Goal: Task Accomplishment & Management: Complete application form

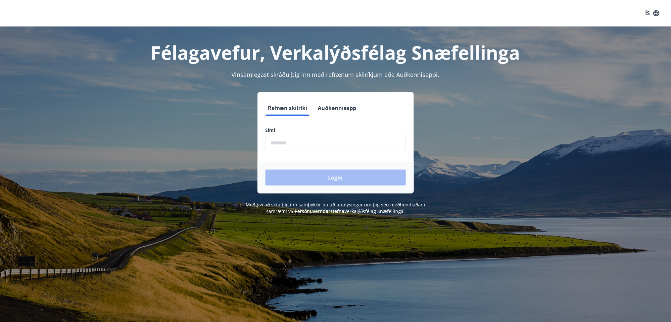
drag, startPoint x: 328, startPoint y: 108, endPoint x: 227, endPoint y: 78, distance: 105.1
drag, startPoint x: 227, startPoint y: 78, endPoint x: 193, endPoint y: 78, distance: 33.8
click at [193, 78] on div "Vinsamlegast skráðu þig inn með rafrænum skilríkjum eða Auðkennisappi." at bounding box center [335, 74] width 461 height 9
click at [345, 111] on button "Auðkennisapp" at bounding box center [338, 108] width 44 height 16
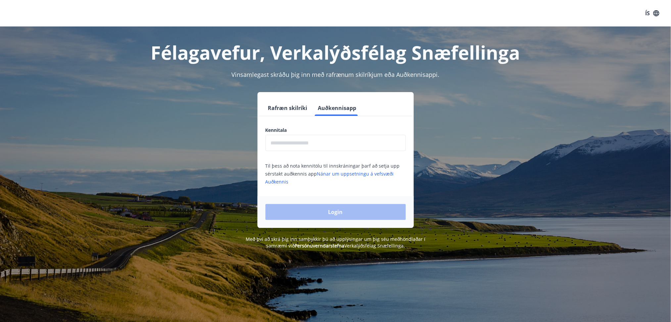
click at [317, 144] on input "text" at bounding box center [336, 143] width 140 height 16
click at [664, 16] on div "ÍS" at bounding box center [335, 13] width 671 height 26
click at [660, 15] on icon "button" at bounding box center [656, 13] width 7 height 7
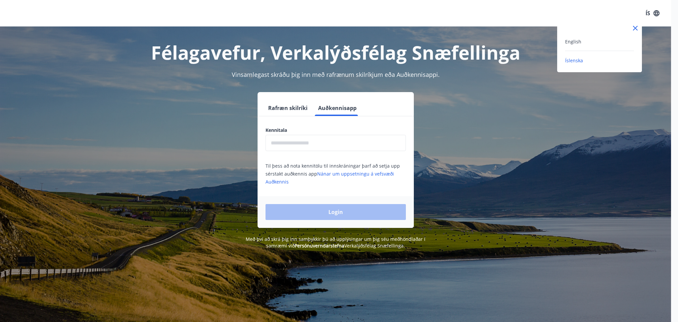
click at [597, 40] on div "English" at bounding box center [599, 41] width 69 height 8
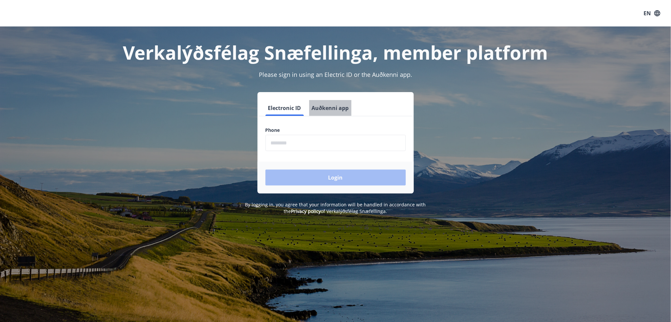
click at [342, 108] on button "Auðkenni app" at bounding box center [330, 108] width 42 height 16
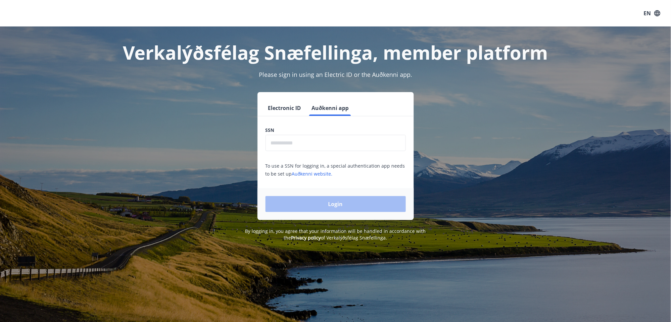
click at [328, 146] on input "text" at bounding box center [336, 143] width 140 height 16
type input "**********"
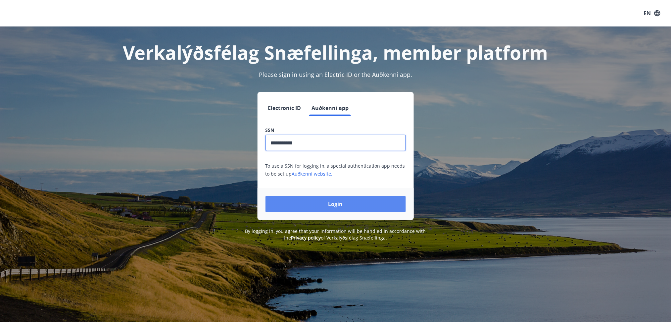
click at [331, 207] on button "Login" at bounding box center [336, 204] width 140 height 16
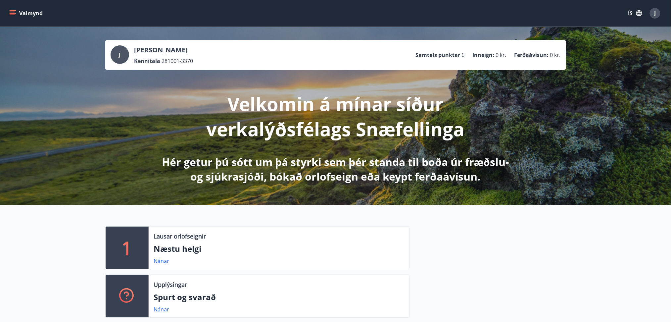
click at [643, 16] on button "ÍS" at bounding box center [635, 13] width 21 height 12
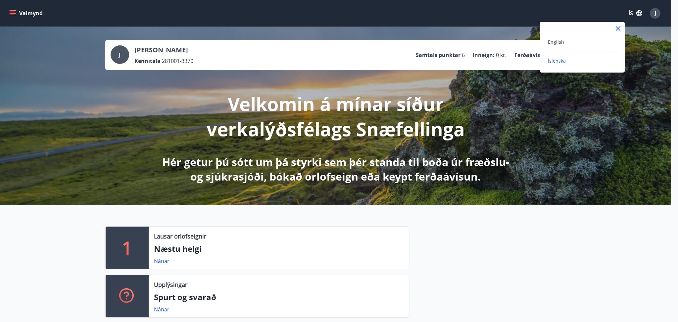
click at [571, 39] on div "English" at bounding box center [582, 42] width 69 height 8
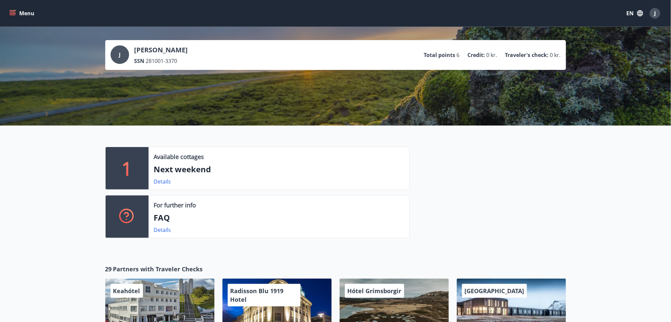
drag, startPoint x: 448, startPoint y: 206, endPoint x: 444, endPoint y: 207, distance: 4.0
click at [448, 206] on div at bounding box center [488, 195] width 156 height 97
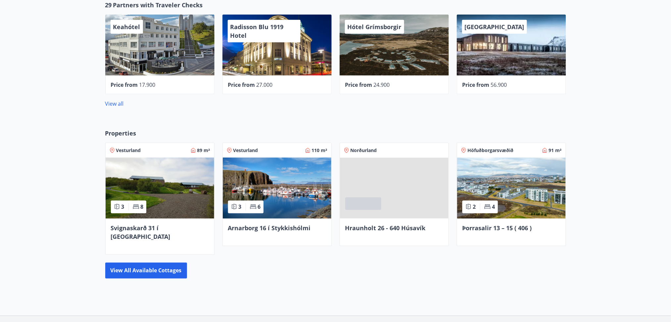
scroll to position [304, 0]
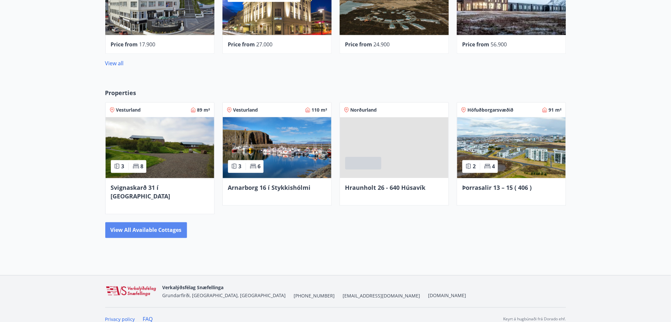
click at [152, 222] on button "View all available cottages" at bounding box center [146, 230] width 82 height 16
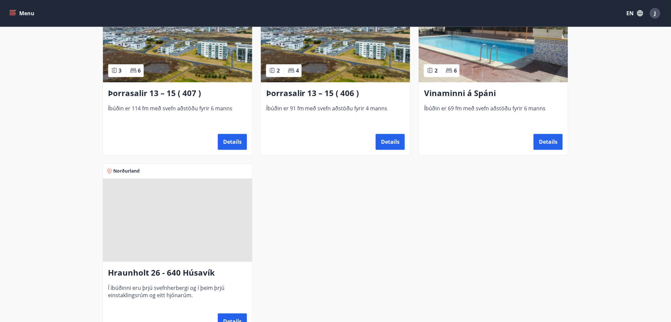
scroll to position [627, 0]
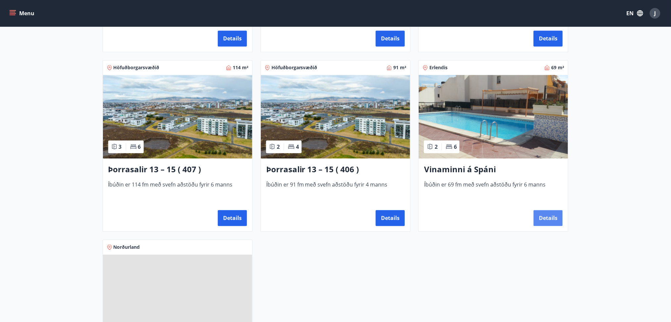
click at [547, 218] on button "Details" at bounding box center [548, 218] width 29 height 16
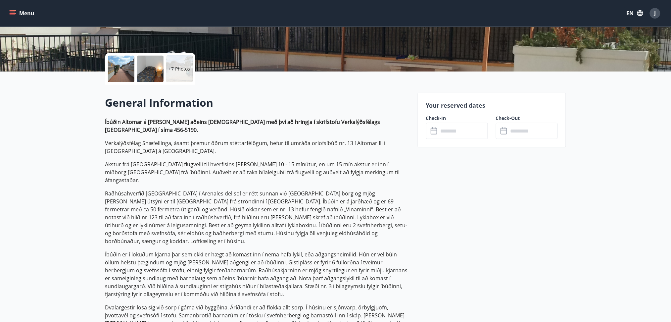
scroll to position [132, 0]
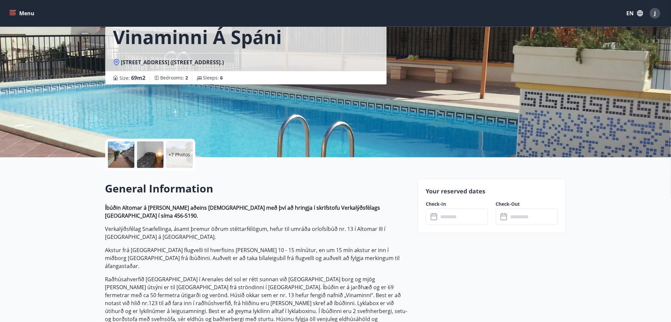
scroll to position [0, 0]
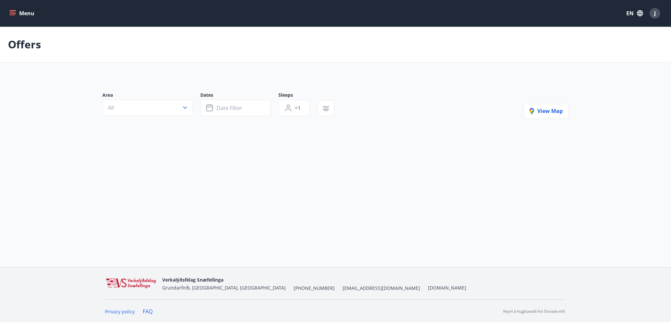
click at [11, 10] on icon "menu" at bounding box center [12, 13] width 7 height 7
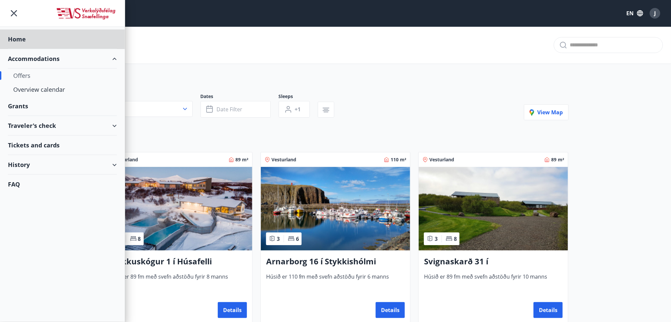
click at [17, 49] on div "Grants" at bounding box center [62, 39] width 109 height 20
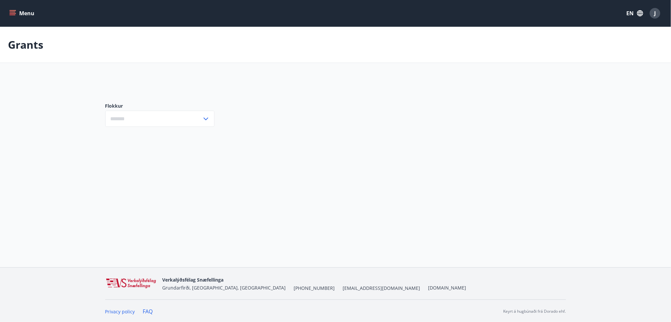
type input "***"
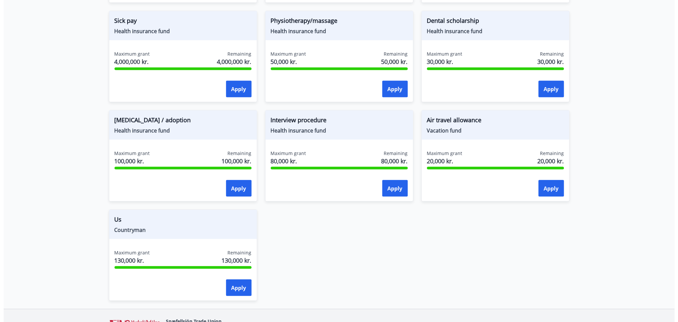
scroll to position [441, 0]
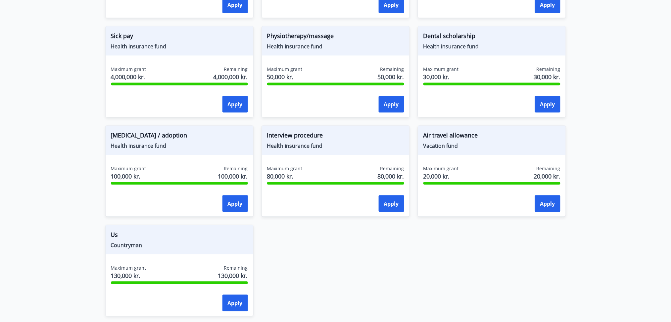
click at [448, 129] on div "Air travel allowance Vacation fund" at bounding box center [492, 140] width 148 height 29
click at [549, 202] on font "Apply" at bounding box center [547, 203] width 15 height 7
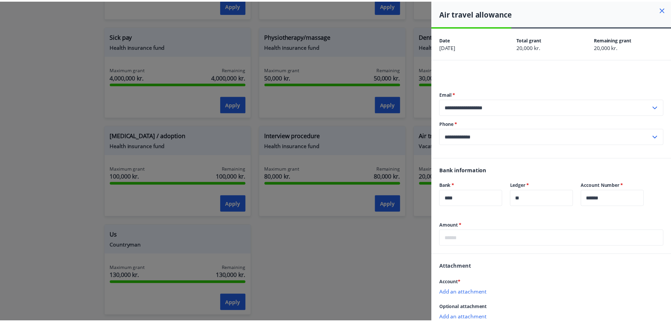
scroll to position [40, 0]
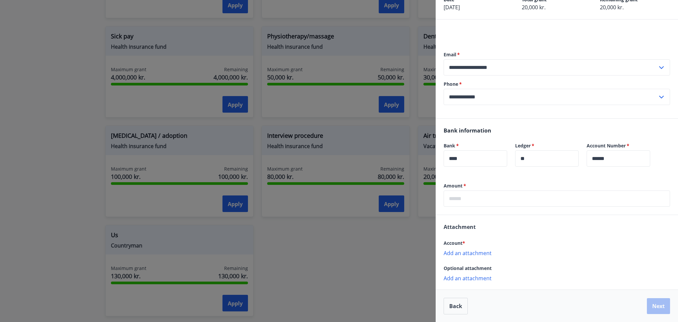
click at [412, 256] on div at bounding box center [339, 161] width 678 height 322
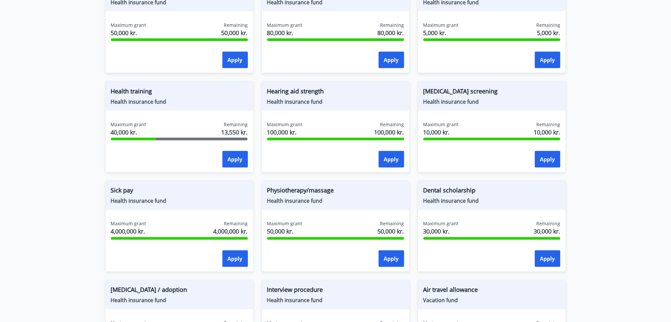
scroll to position [309, 0]
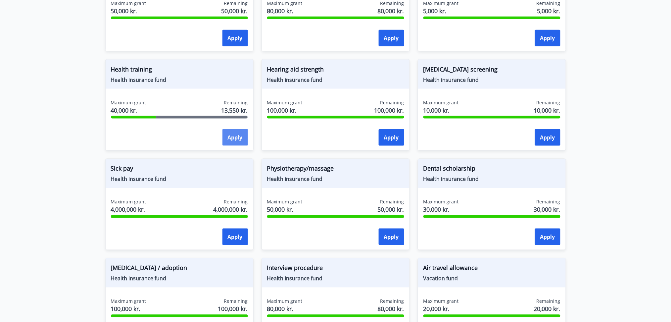
click at [237, 142] on button "Apply" at bounding box center [236, 137] width 26 height 17
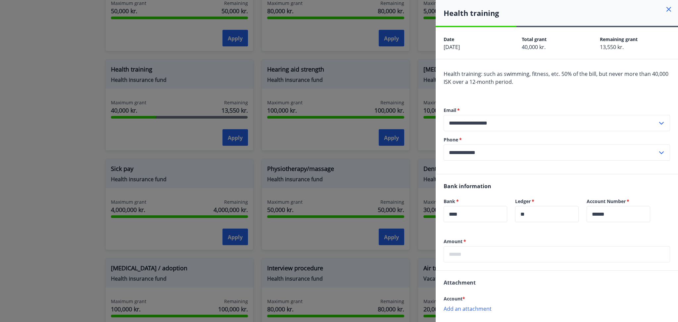
click at [261, 149] on div at bounding box center [339, 161] width 678 height 322
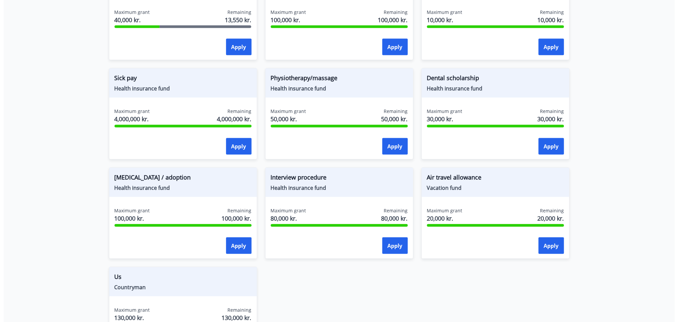
scroll to position [353, 0]
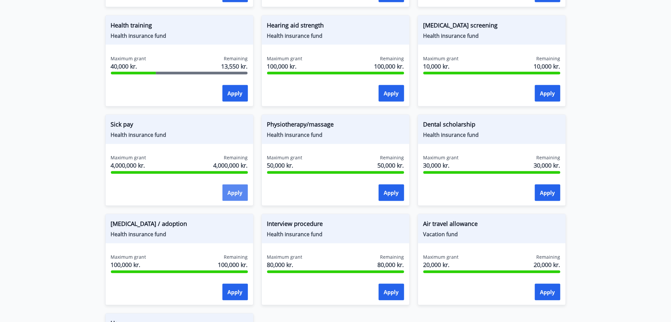
click at [240, 196] on font "Apply" at bounding box center [235, 192] width 15 height 7
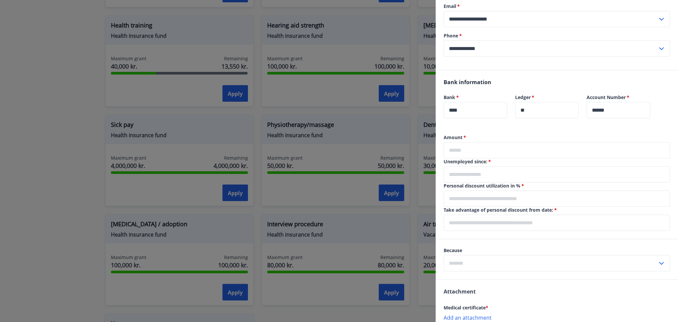
scroll to position [132, 0]
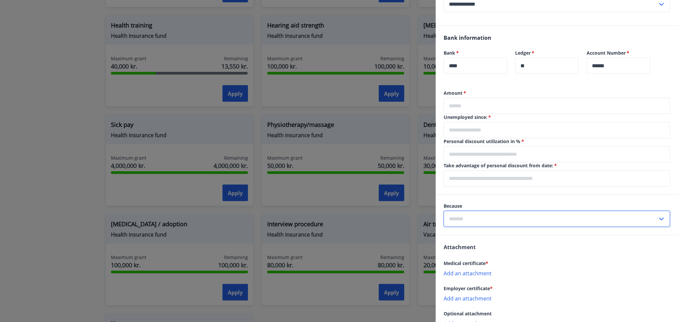
click at [529, 218] on input "text" at bounding box center [551, 219] width 214 height 16
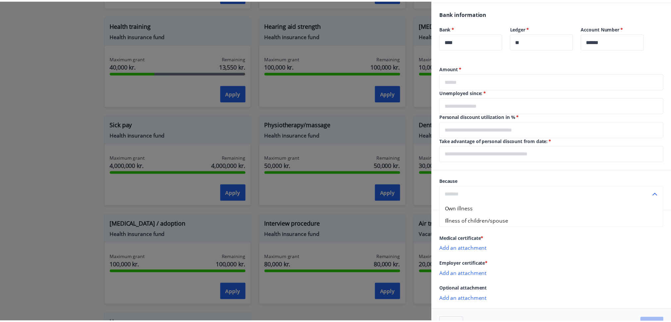
scroll to position [177, 0]
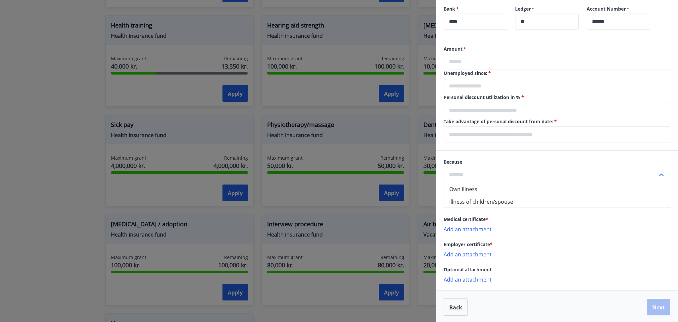
click at [505, 158] on div "Because Own illness Illness of children/spouse ​" at bounding box center [557, 171] width 242 height 40
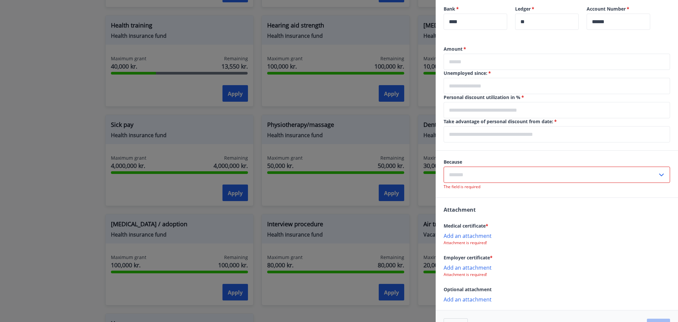
click at [373, 231] on div at bounding box center [339, 161] width 678 height 322
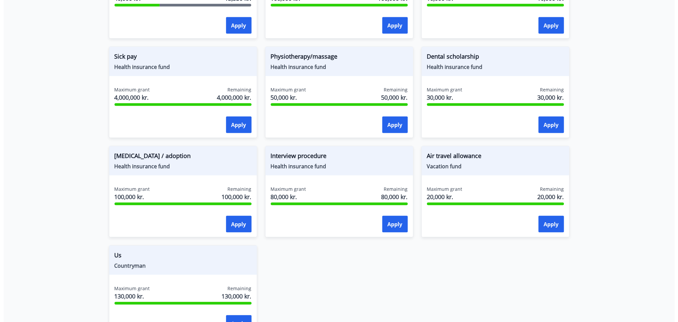
scroll to position [441, 0]
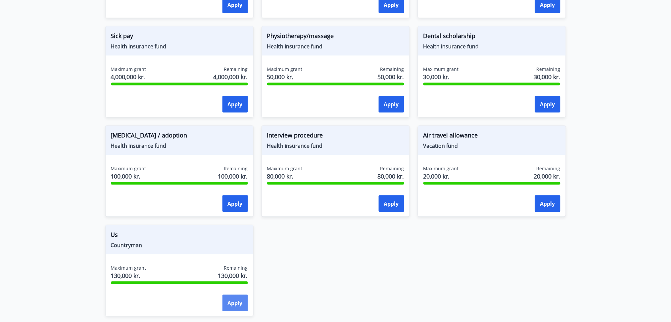
click at [234, 299] on font "Apply" at bounding box center [235, 303] width 15 height 8
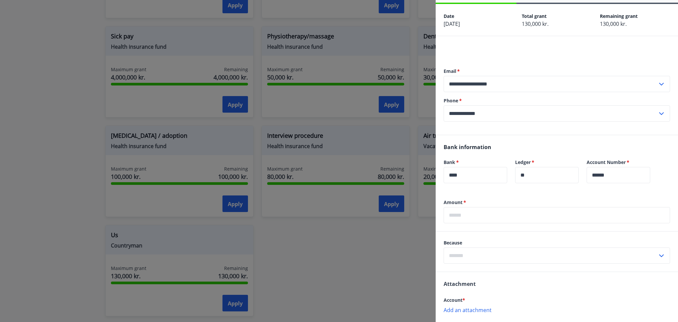
scroll to position [44, 0]
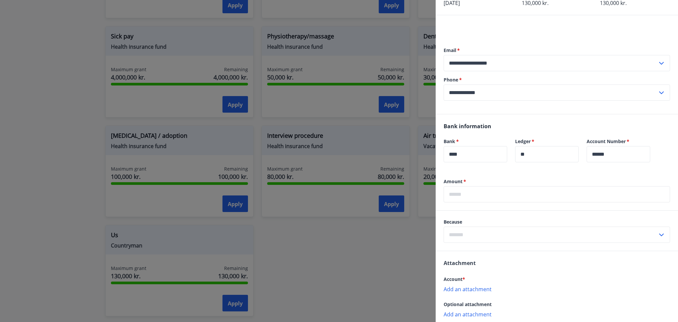
click at [472, 236] on input "text" at bounding box center [551, 235] width 214 height 16
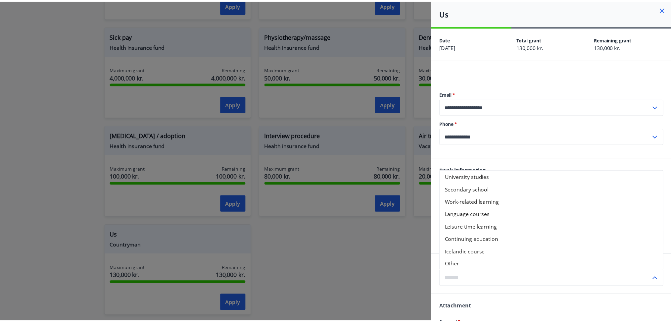
scroll to position [80, 0]
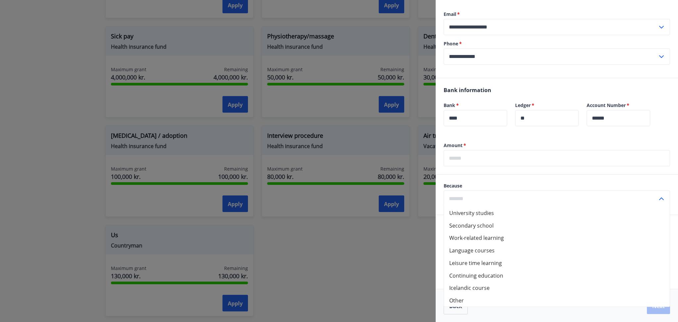
click at [362, 255] on div at bounding box center [339, 161] width 678 height 322
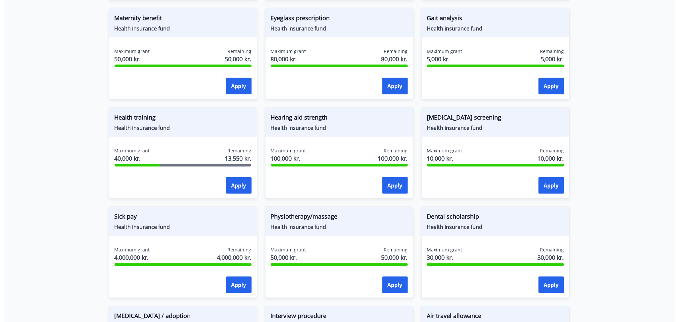
scroll to position [265, 0]
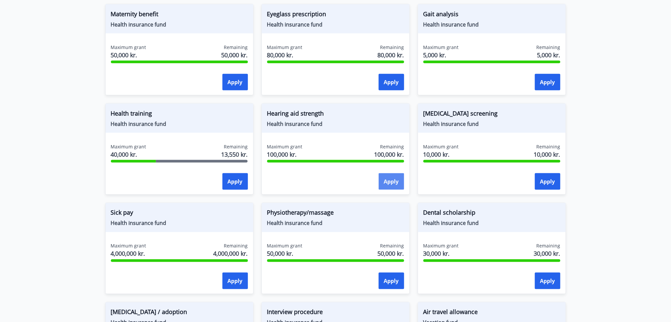
click at [397, 178] on font "Apply" at bounding box center [391, 182] width 15 height 8
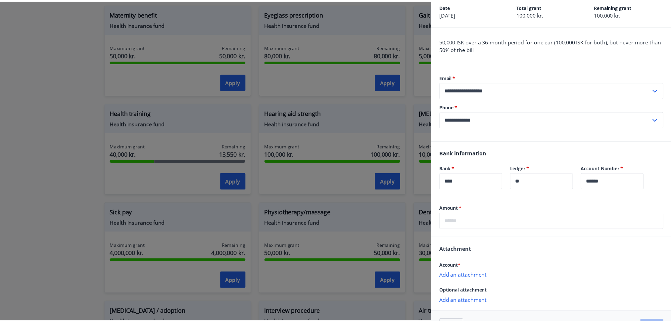
scroll to position [0, 0]
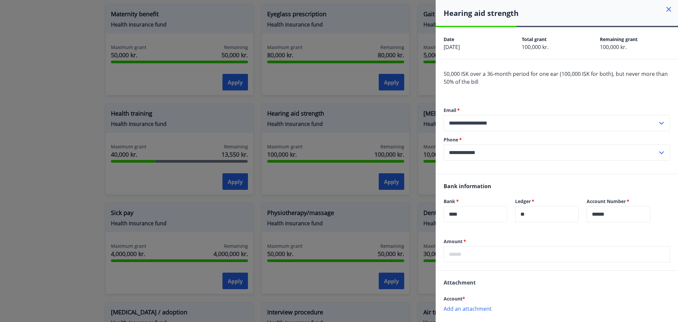
click at [398, 139] on div at bounding box center [339, 161] width 678 height 322
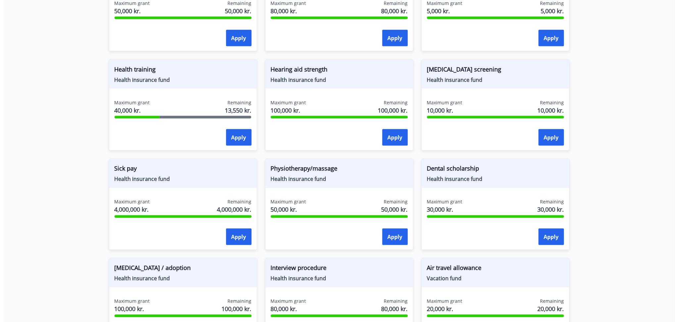
scroll to position [353, 0]
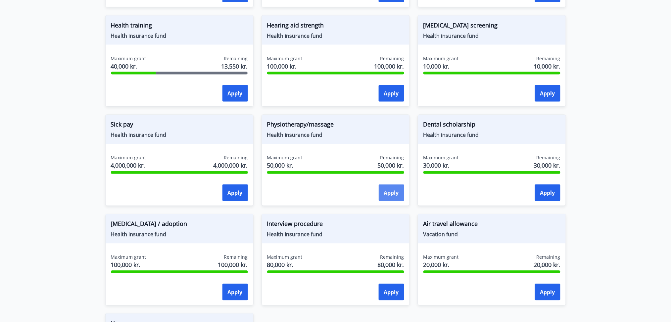
click at [395, 191] on font "Apply" at bounding box center [391, 192] width 15 height 7
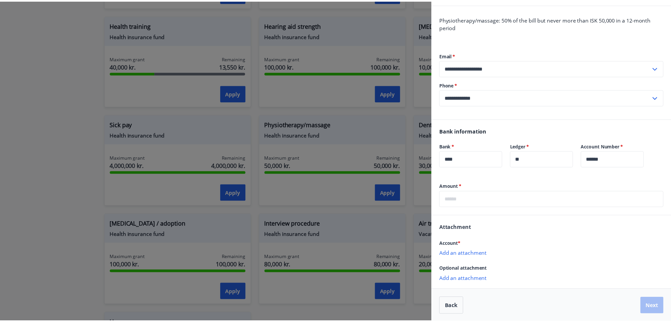
scroll to position [56, 0]
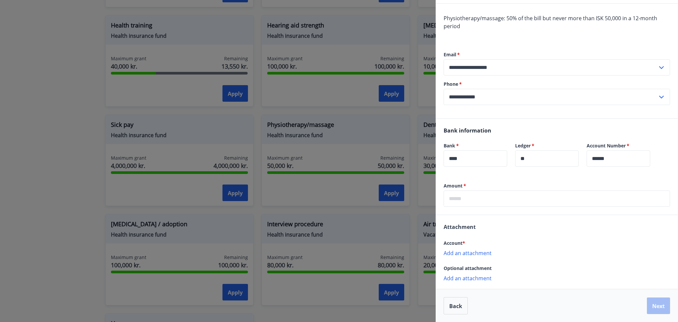
click at [392, 187] on div at bounding box center [339, 161] width 678 height 322
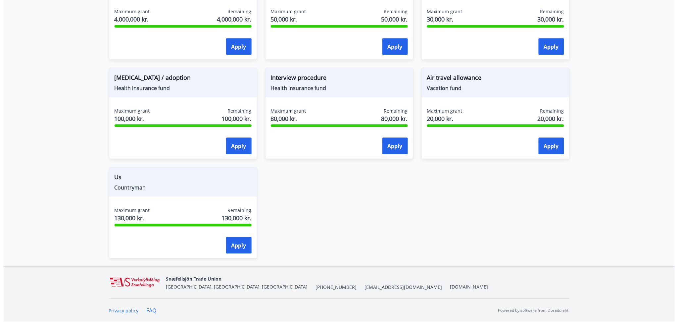
scroll to position [323, 0]
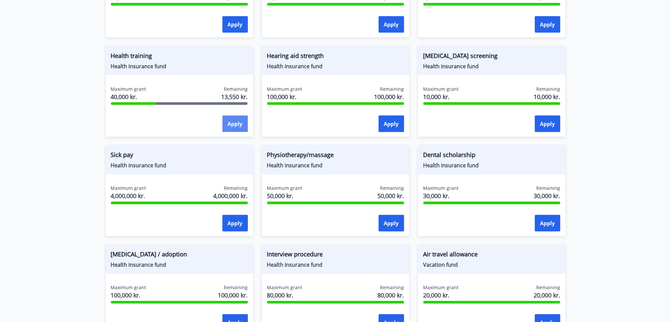
click at [223, 129] on button "Apply" at bounding box center [236, 124] width 26 height 17
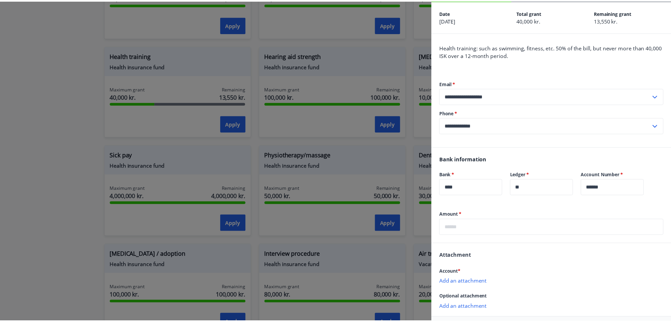
scroll to position [56, 0]
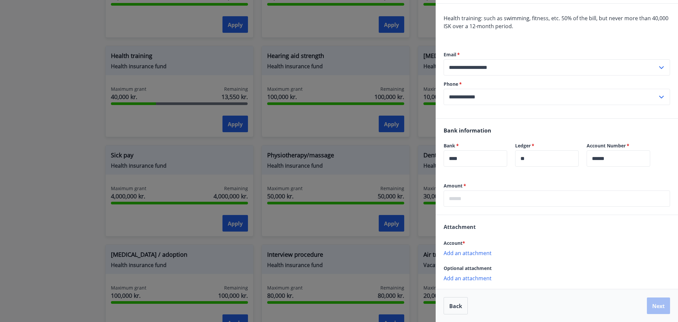
click at [310, 199] on div at bounding box center [339, 161] width 678 height 322
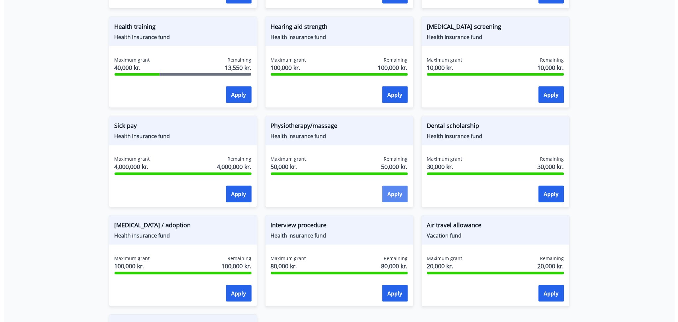
scroll to position [367, 0]
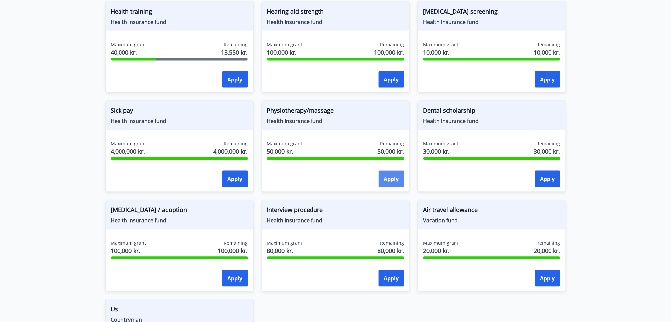
click at [382, 178] on button "Apply" at bounding box center [392, 179] width 26 height 17
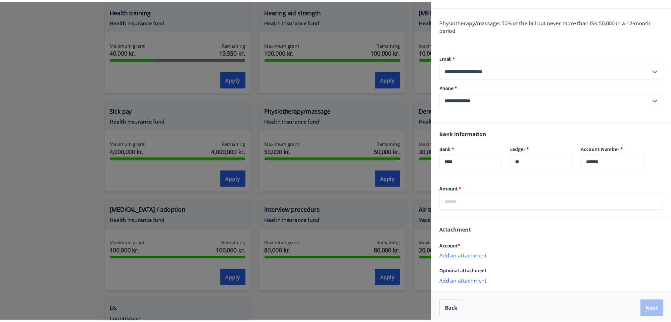
scroll to position [56, 0]
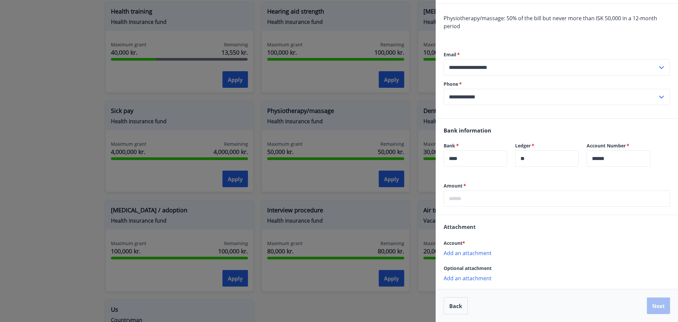
click at [44, 117] on div at bounding box center [339, 161] width 678 height 322
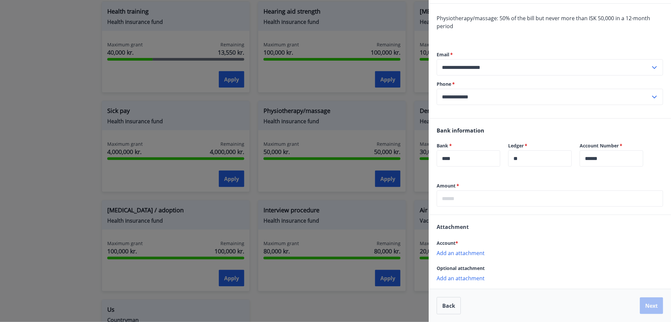
scroll to position [0, 0]
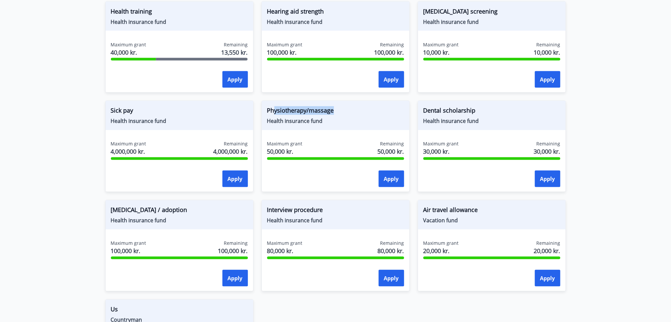
drag, startPoint x: 276, startPoint y: 107, endPoint x: 346, endPoint y: 100, distance: 70.8
click at [346, 100] on div "Physiotherapy/massage Health insurance fund Maximum grant 50,000 kr. Remaining …" at bounding box center [332, 142] width 156 height 99
drag, startPoint x: 346, startPoint y: 102, endPoint x: 304, endPoint y: 70, distance: 52.7
click at [345, 103] on div "Physiotherapy/massage Health insurance fund" at bounding box center [336, 115] width 148 height 29
